Goal: Navigation & Orientation: Find specific page/section

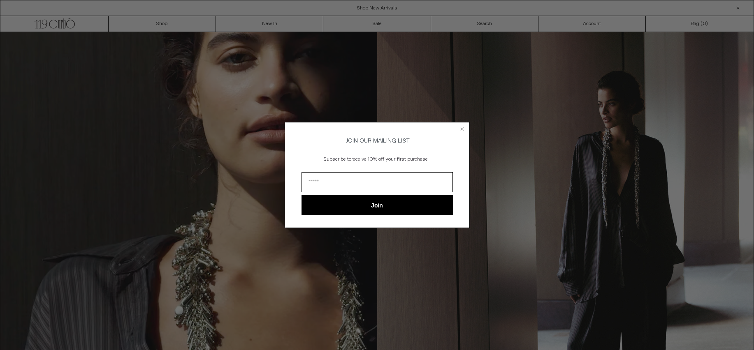
click at [353, 183] on input "Email" at bounding box center [376, 182] width 151 height 20
click at [428, 182] on input "Email" at bounding box center [376, 182] width 151 height 20
click at [378, 186] on input "Email" at bounding box center [376, 182] width 151 height 20
click at [651, 231] on div "Close dialog JOIN OUR MAILING LIST Subscribe to receive 10% off your first purc…" at bounding box center [377, 175] width 754 height 350
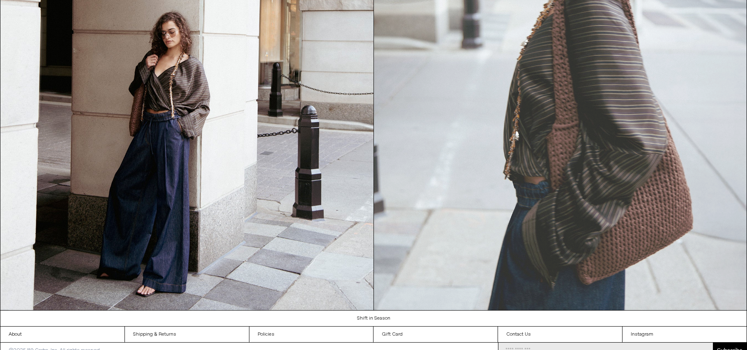
scroll to position [1130, 0]
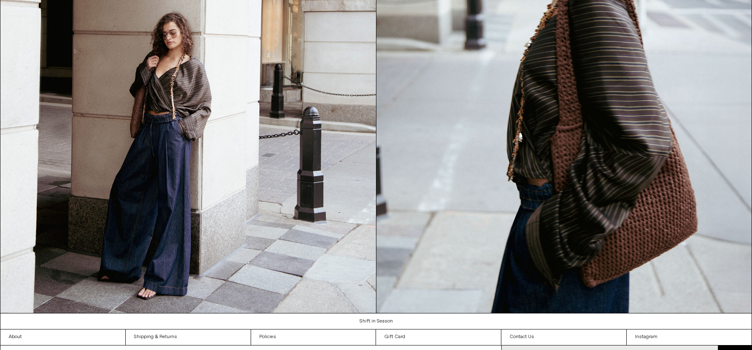
scroll to position [1139, 0]
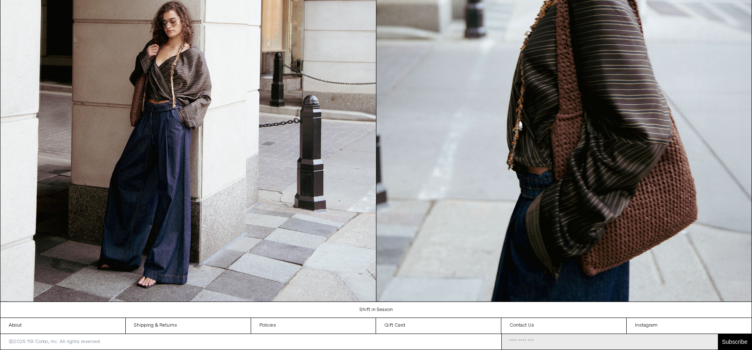
click at [523, 338] on input "Email Address" at bounding box center [610, 342] width 216 height 16
click at [460, 337] on div "©2025 119 [PERSON_NAME], Inc. All rights reserved. Subscribe ******" at bounding box center [376, 342] width 752 height 16
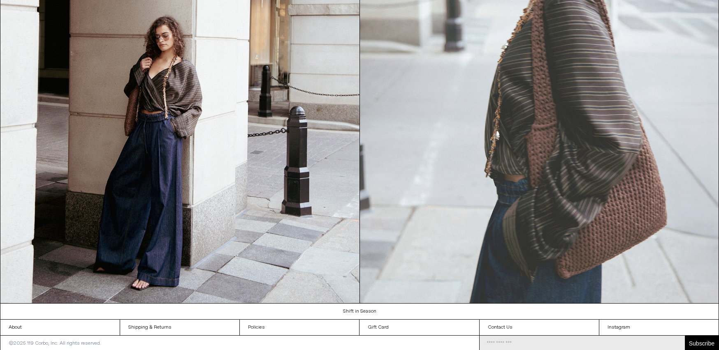
scroll to position [1078, 0]
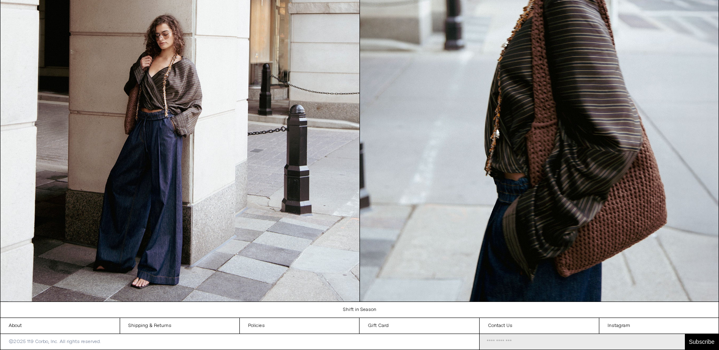
click at [109, 340] on p "©2025 119 Corbo, Inc. All rights reserved." at bounding box center [54, 342] width 109 height 16
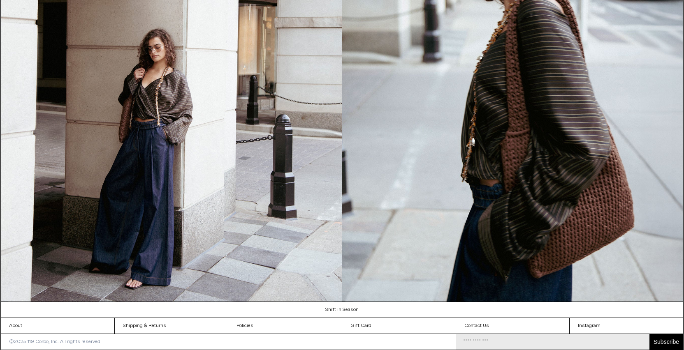
scroll to position [1014, 0]
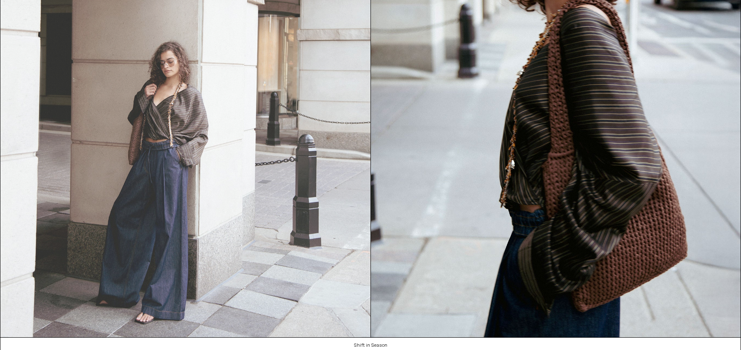
scroll to position [1118, 0]
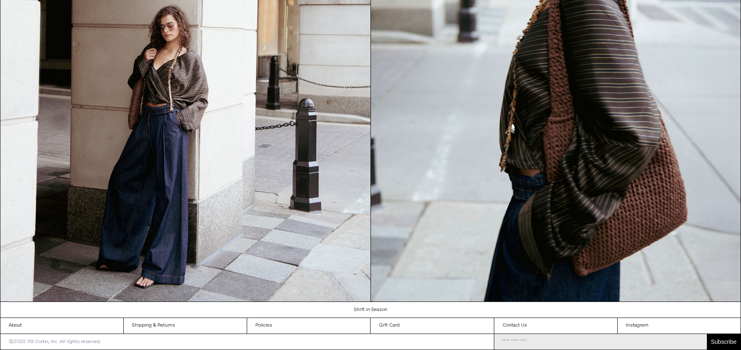
click at [494, 335] on input "Email Address" at bounding box center [600, 342] width 213 height 16
click at [480, 339] on div "©2025 119 Corbo, Inc. All rights reserved. Subscribe ******" at bounding box center [370, 342] width 740 height 16
click at [501, 342] on input "Email Address" at bounding box center [600, 342] width 213 height 16
click at [510, 342] on input "Email Address" at bounding box center [600, 342] width 213 height 16
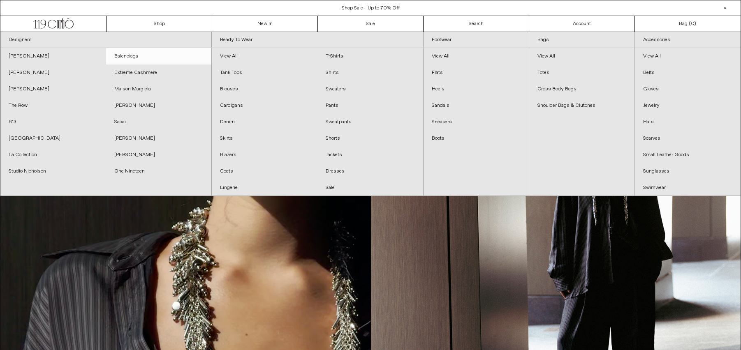
click at [130, 58] on link "Balenciaga" at bounding box center [159, 56] width 106 height 16
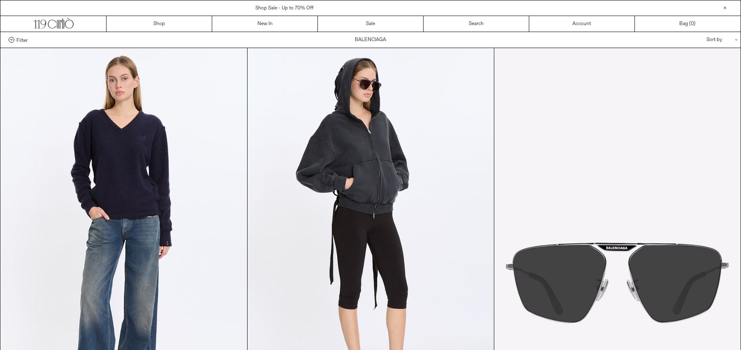
click at [14, 39] on label "Filter" at bounding box center [18, 40] width 19 height 6
click at [0, 0] on select "**********" at bounding box center [0, 0] width 0 height 0
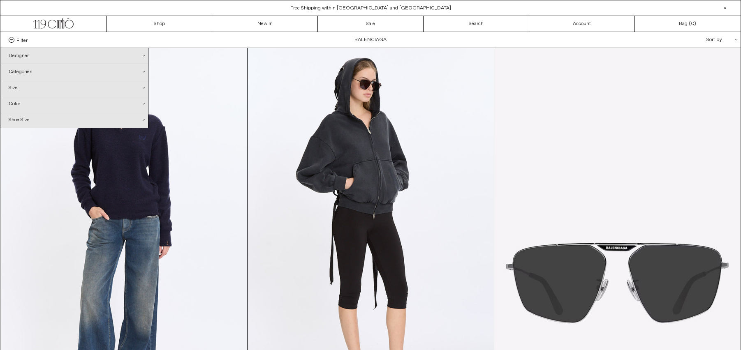
click at [144, 55] on icon ".cls-1{fill:#231f20}" at bounding box center [144, 56] width 2 height 2
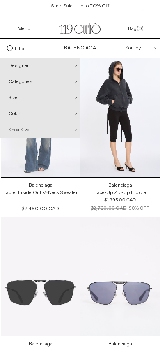
click at [14, 48] on label "Filter" at bounding box center [42, 48] width 71 height 6
click at [0, 0] on select "**********" at bounding box center [0, 0] width 0 height 0
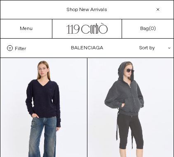
click at [13, 50] on label "Filter" at bounding box center [47, 48] width 80 height 6
click at [0, 0] on select "**********" at bounding box center [0, 0] width 0 height 0
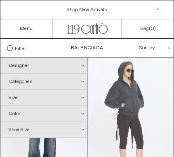
click at [58, 65] on div "Designer .cls-1{fill:#231f20}" at bounding box center [43, 66] width 86 height 16
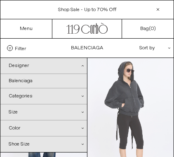
click at [81, 65] on div "Designer .cls-1{fill:#231f20}" at bounding box center [43, 66] width 86 height 16
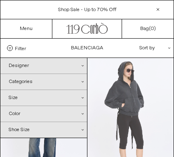
click at [77, 83] on div "Categories .cls-1{fill:#231f20}" at bounding box center [43, 82] width 86 height 16
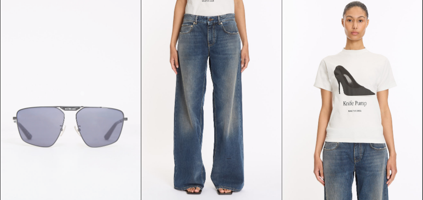
scroll to position [298, 0]
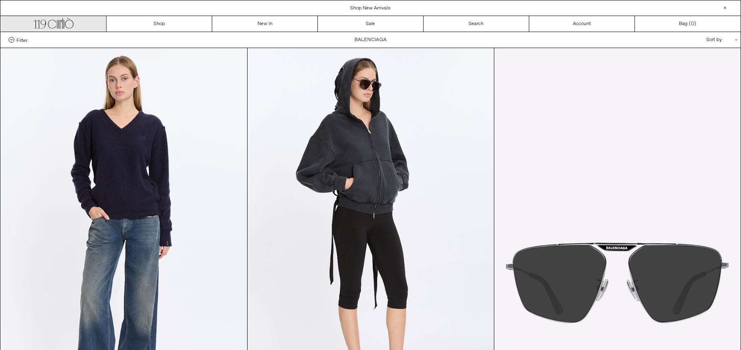
click at [37, 25] on icon ".cls-1, .cls-2 { fill: #231f20; stroke: #231f20; stroke-miterlimit: 10; stroke-…" at bounding box center [53, 22] width 40 height 12
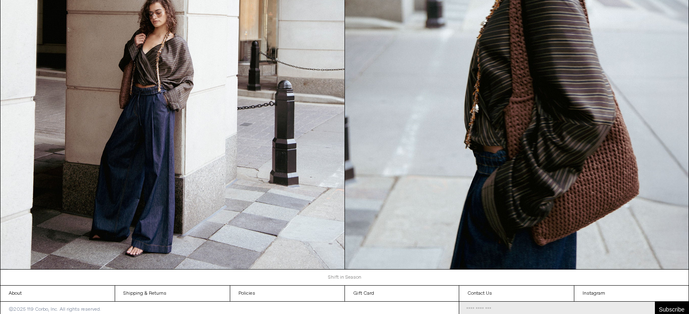
scroll to position [1060, 0]
